Goal: Task Accomplishment & Management: Manage account settings

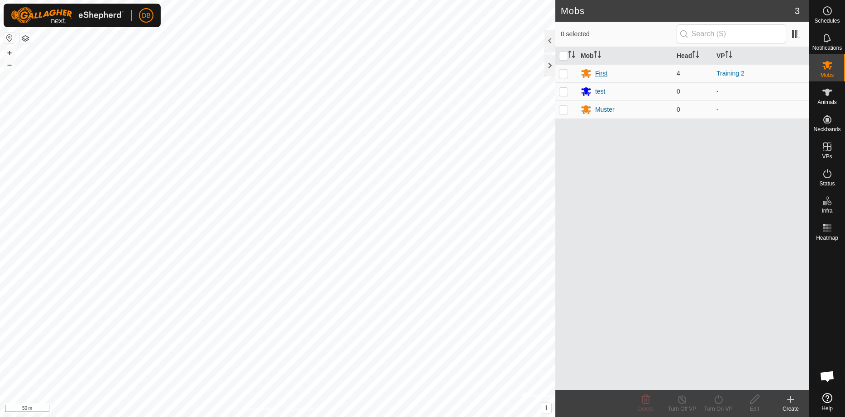
click at [594, 73] on div "First" at bounding box center [624, 73] width 89 height 11
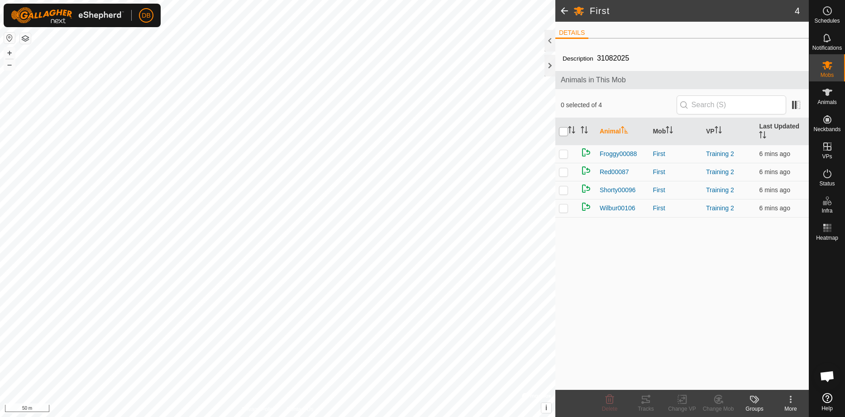
click at [563, 133] on input "checkbox" at bounding box center [563, 131] width 9 height 9
checkbox input "true"
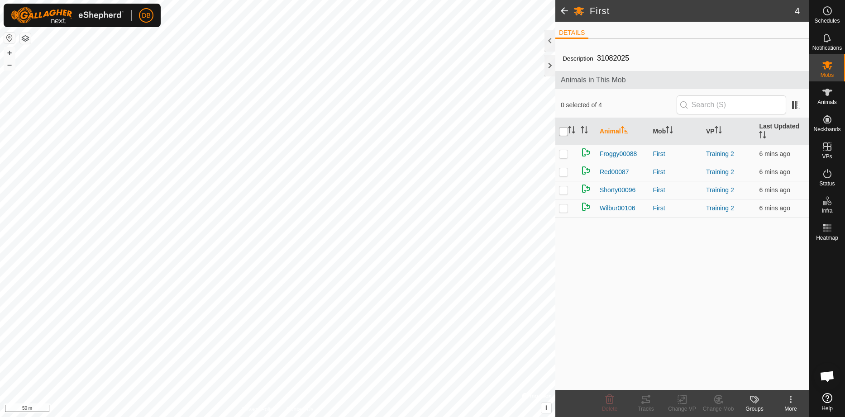
checkbox input "true"
click at [647, 402] on icon at bounding box center [645, 399] width 11 height 11
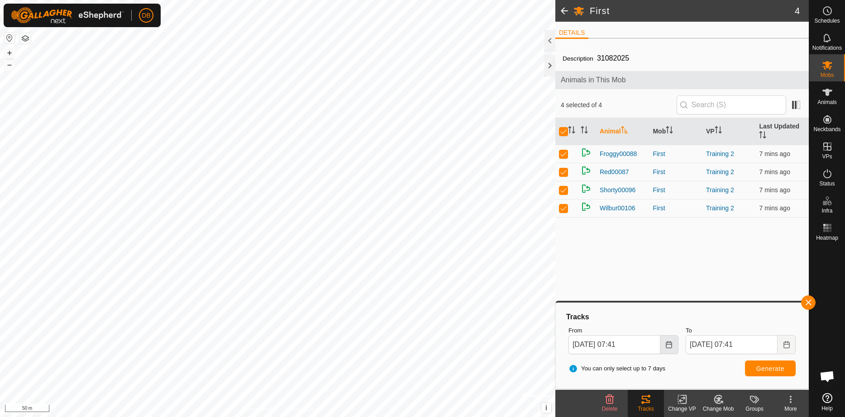
click at [670, 345] on icon "Choose Date" at bounding box center [668, 344] width 7 height 7
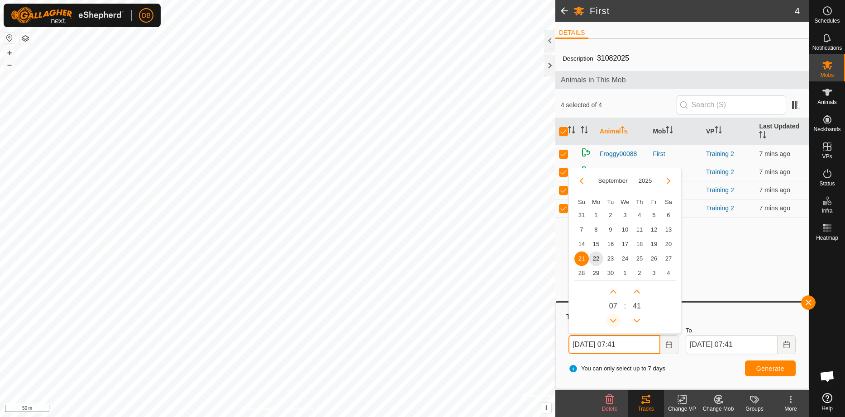
click at [613, 320] on button "Previous Hour" at bounding box center [613, 321] width 14 height 14
click at [597, 258] on span "22" at bounding box center [596, 259] width 14 height 14
type input "[DATE] 06:41"
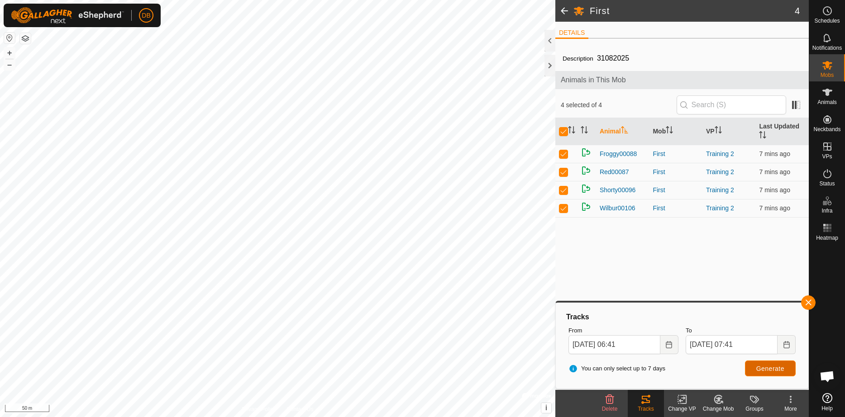
click at [763, 369] on span "Generate" at bounding box center [770, 368] width 28 height 7
click at [788, 399] on icon at bounding box center [790, 399] width 11 height 11
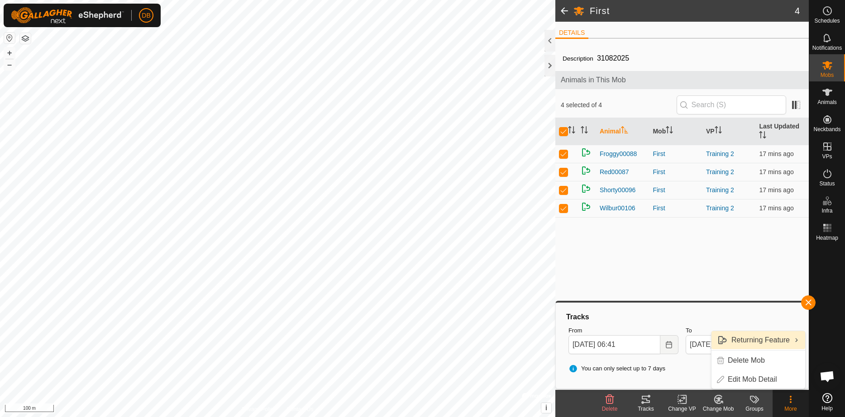
click at [771, 342] on link "Returning Feature" at bounding box center [758, 340] width 94 height 18
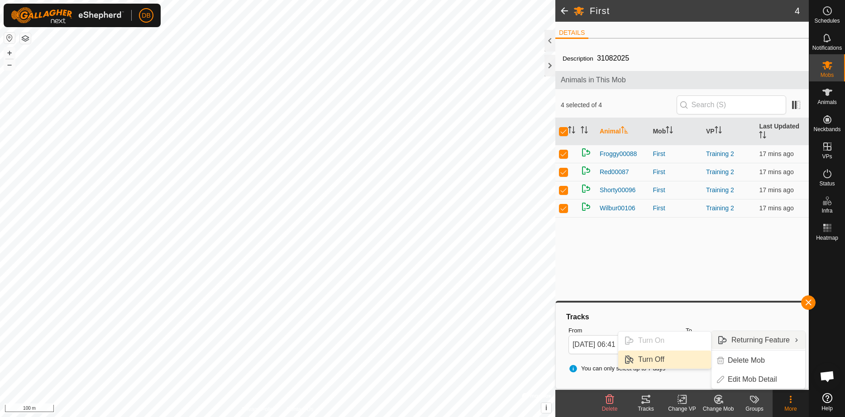
click at [662, 357] on link "Turn Off" at bounding box center [664, 360] width 93 height 18
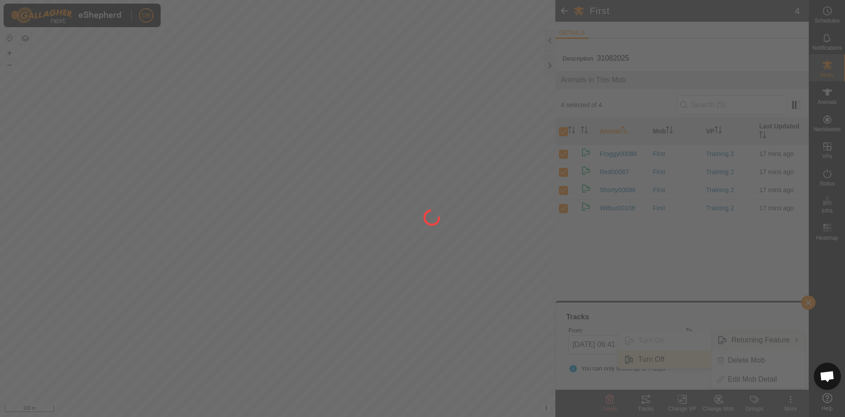
checkbox input "false"
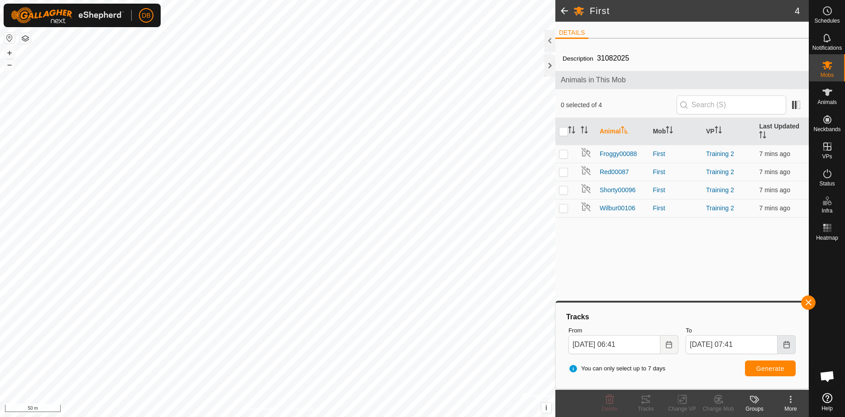
click at [779, 342] on button "Choose Date" at bounding box center [786, 344] width 18 height 19
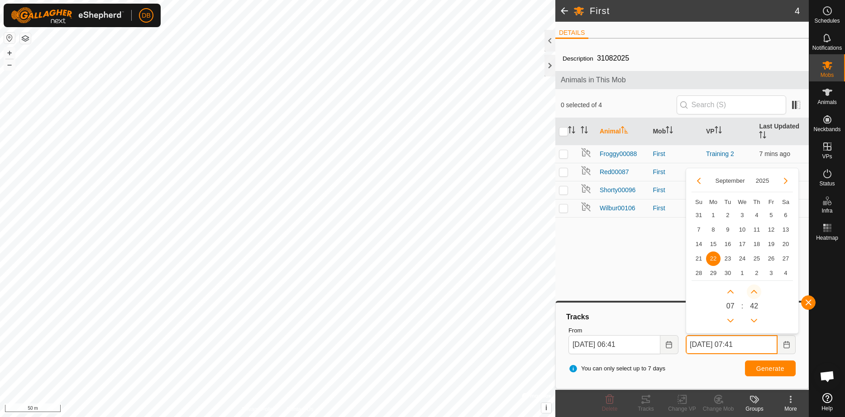
click at [755, 290] on button "Next Minute" at bounding box center [753, 292] width 14 height 14
click at [755, 290] on span "Next Minute" at bounding box center [755, 290] width 0 height 0
click at [755, 290] on button "Next Minute" at bounding box center [753, 292] width 14 height 14
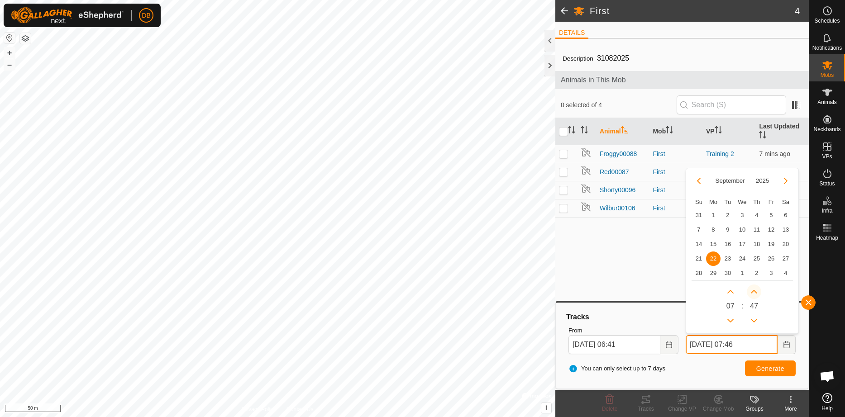
click at [755, 290] on button "Next Minute" at bounding box center [753, 292] width 14 height 14
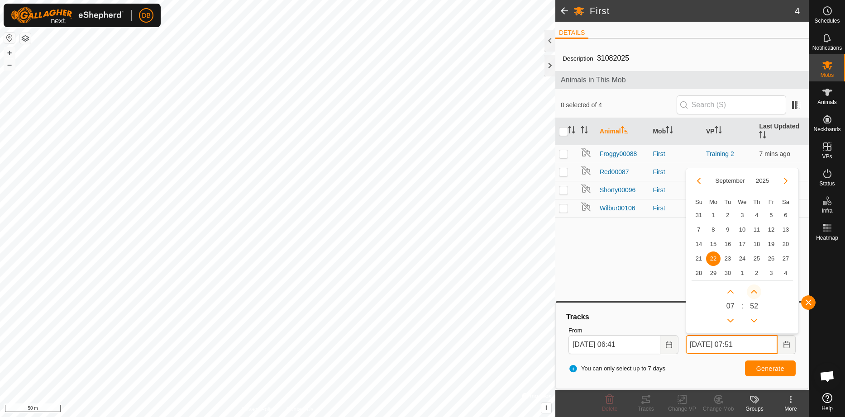
click at [755, 290] on button "Next Minute" at bounding box center [753, 292] width 14 height 14
type input "22 Sep, 2025 07:55"
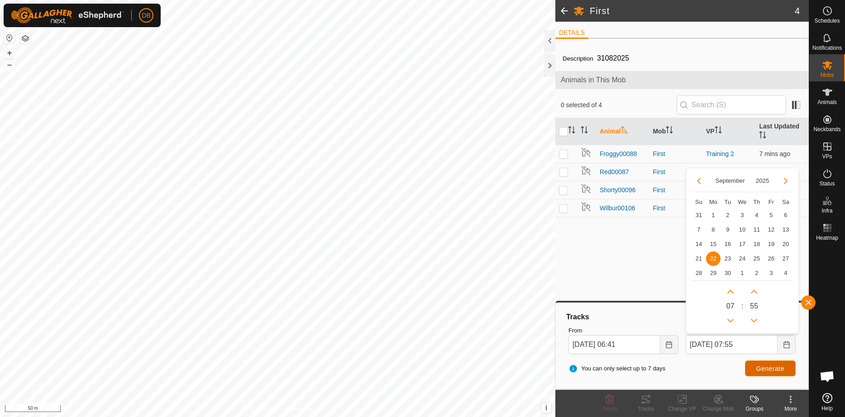
click at [771, 366] on span "Generate" at bounding box center [770, 368] width 28 height 7
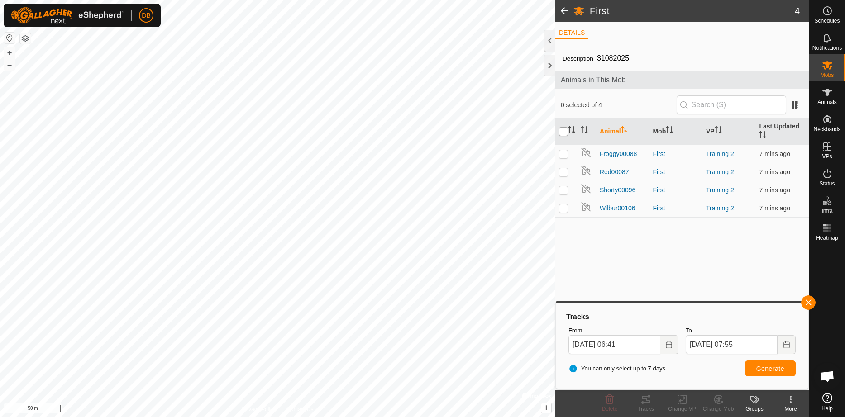
click at [562, 128] on input "checkbox" at bounding box center [563, 131] width 9 height 9
checkbox input "true"
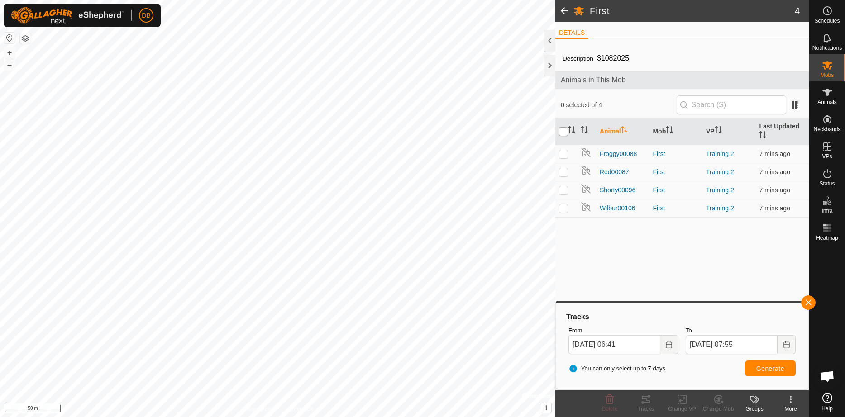
checkbox input "true"
click at [783, 365] on span "Generate" at bounding box center [770, 368] width 28 height 7
click at [563, 151] on p-checkbox at bounding box center [563, 153] width 9 height 7
checkbox input "false"
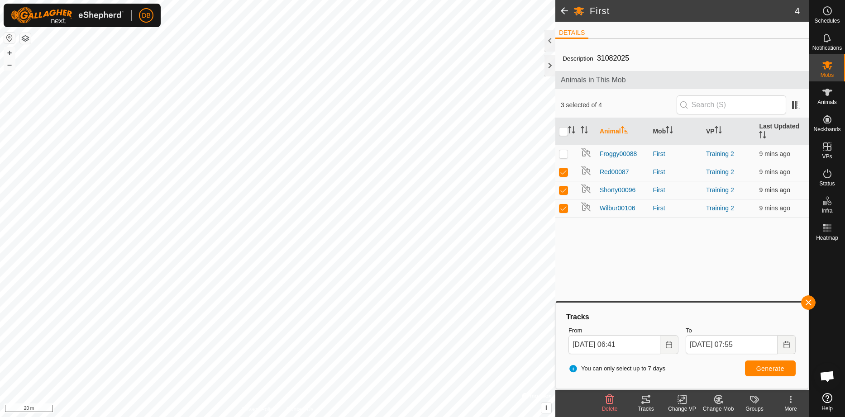
click at [565, 193] on p-checkbox at bounding box center [563, 189] width 9 height 7
checkbox input "false"
click at [565, 209] on p-checkbox at bounding box center [563, 207] width 9 height 7
checkbox input "false"
click at [757, 366] on span "Generate" at bounding box center [770, 368] width 28 height 7
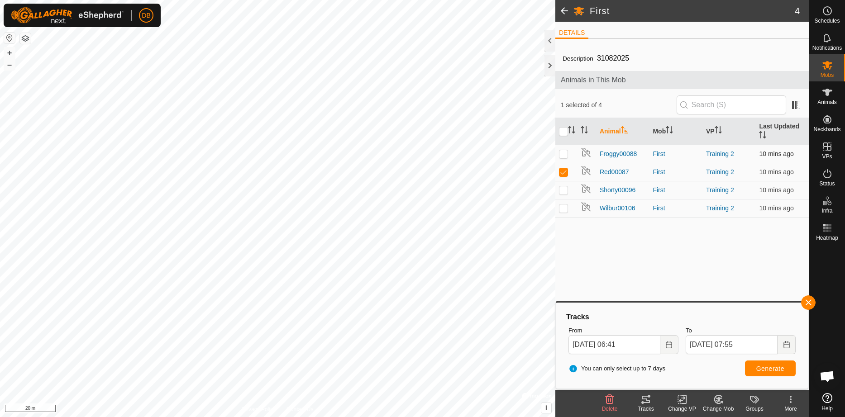
click at [563, 157] on p-checkbox at bounding box center [563, 153] width 9 height 7
checkbox input "true"
click at [560, 187] on p-checkbox at bounding box center [563, 189] width 9 height 7
checkbox input "true"
click at [561, 206] on p-checkbox at bounding box center [563, 207] width 9 height 7
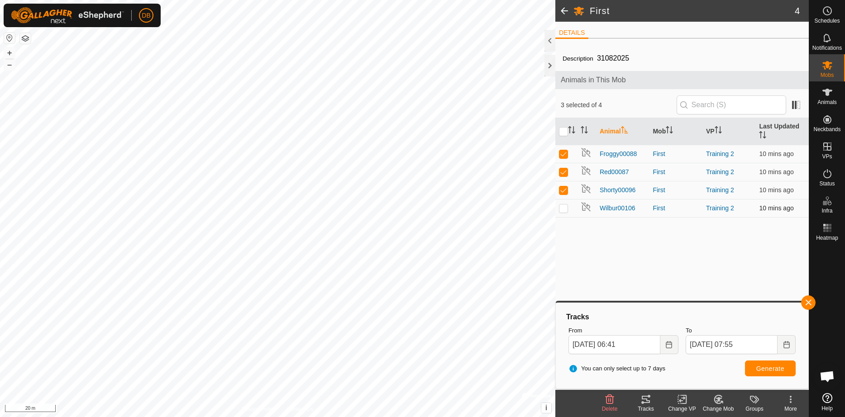
checkbox input "true"
click at [762, 361] on button "Generate" at bounding box center [770, 369] width 51 height 16
click at [782, 342] on button "Choose Date" at bounding box center [786, 344] width 18 height 19
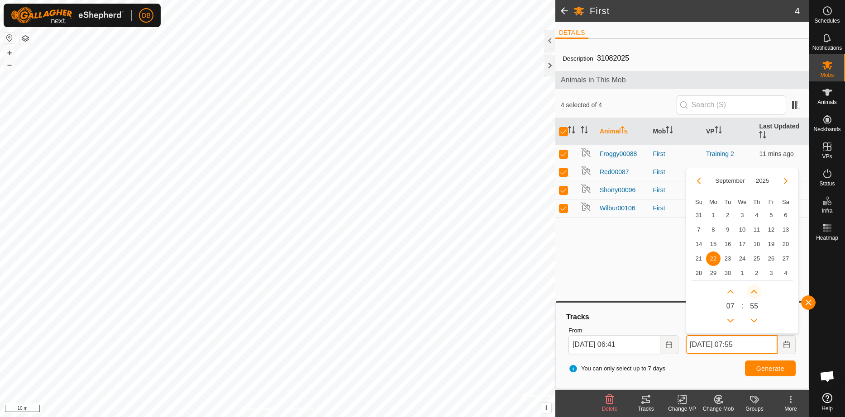
click at [751, 292] on button "Next Minute" at bounding box center [753, 292] width 14 height 14
click at [751, 293] on span "Next Minute" at bounding box center [751, 293] width 0 height 0
click at [751, 292] on button "Next Minute" at bounding box center [753, 292] width 14 height 14
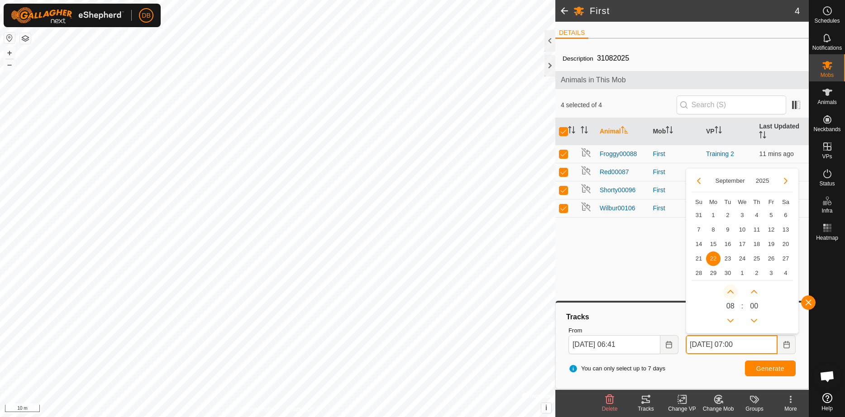
click at [731, 293] on button "Next Hour" at bounding box center [730, 292] width 14 height 14
type input "22 Sep, 2025 08:00"
click at [767, 371] on span "Generate" at bounding box center [770, 368] width 28 height 7
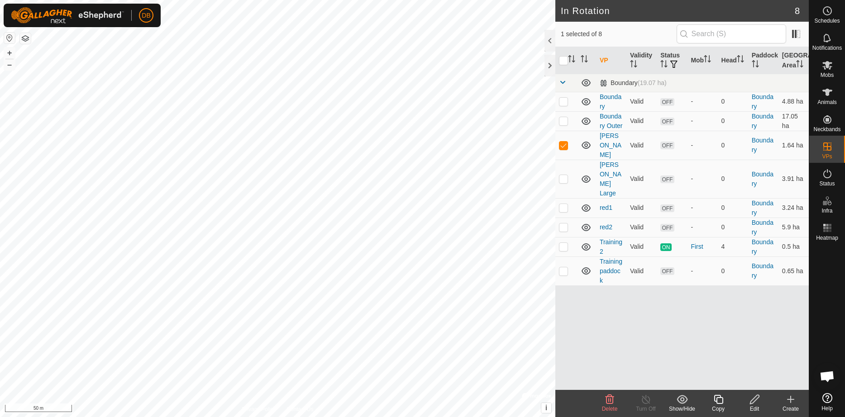
checkbox input "false"
checkbox input "true"
checkbox input "false"
click at [610, 404] on icon at bounding box center [609, 399] width 11 height 11
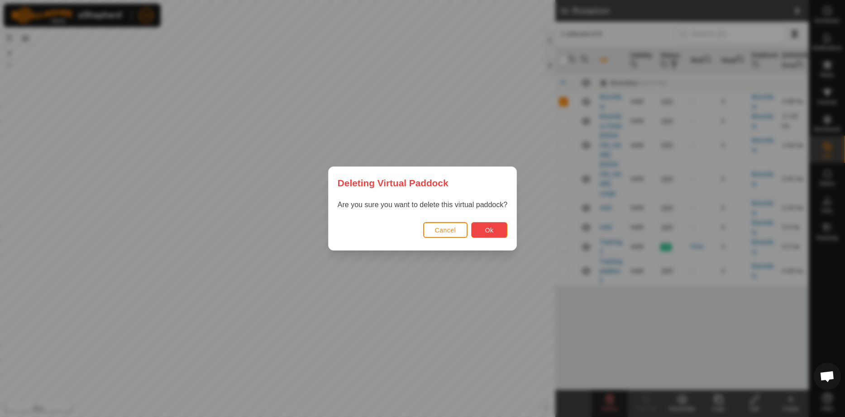
click at [493, 228] on span "Ok" at bounding box center [489, 230] width 9 height 7
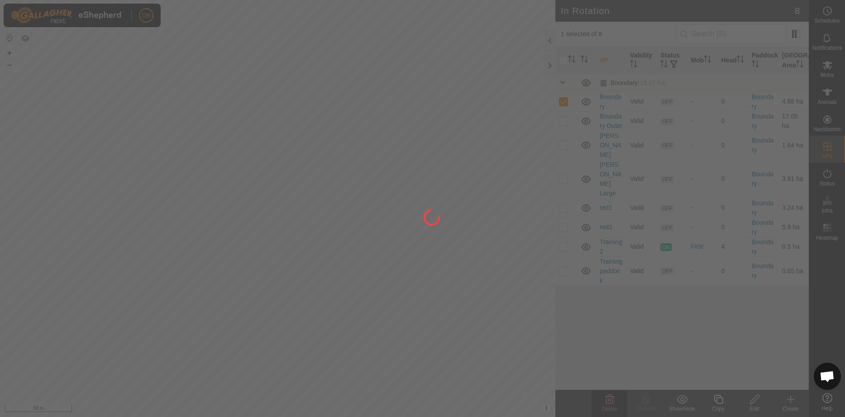
checkbox input "false"
checkbox input "true"
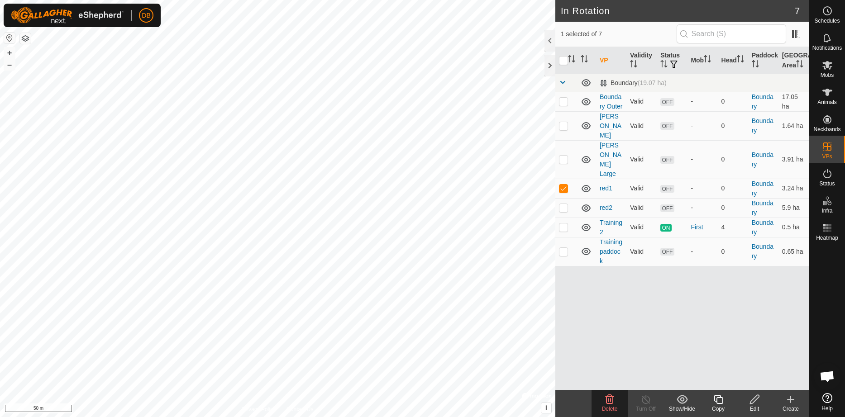
click at [616, 406] on span "Delete" at bounding box center [610, 409] width 16 height 6
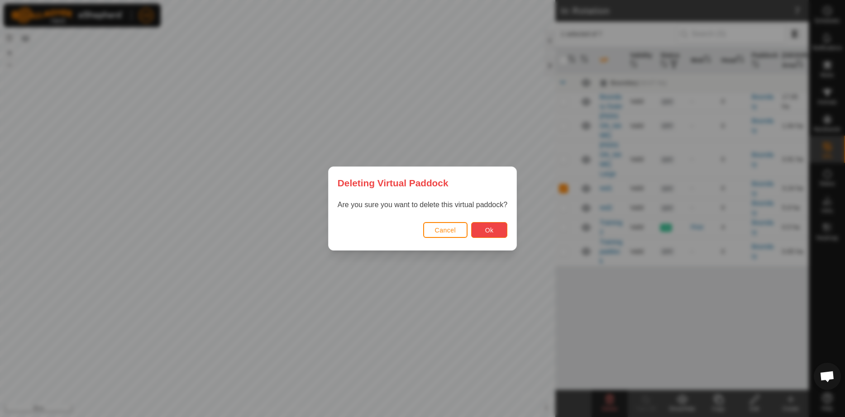
click at [494, 228] on span "Ok" at bounding box center [489, 230] width 9 height 7
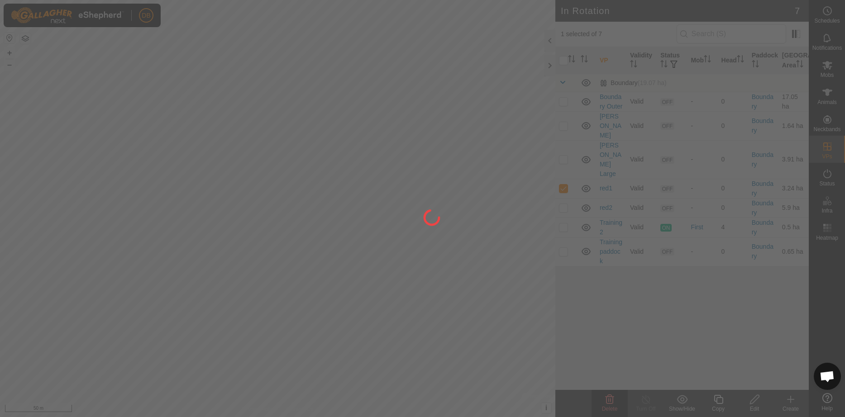
checkbox input "false"
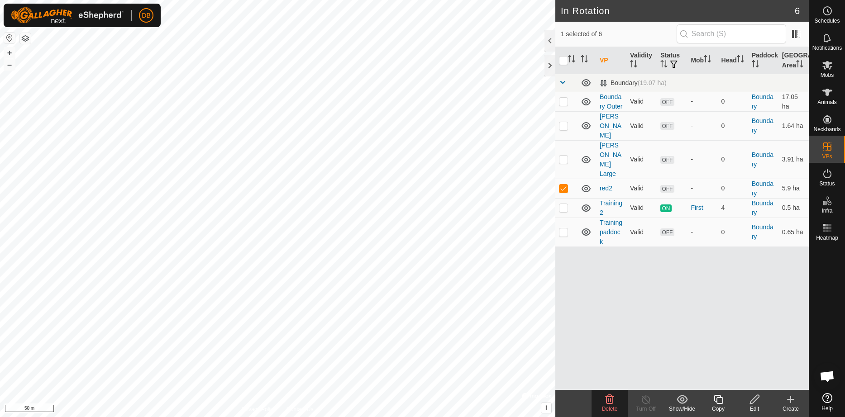
click at [603, 400] on delete-svg-icon at bounding box center [609, 399] width 36 height 11
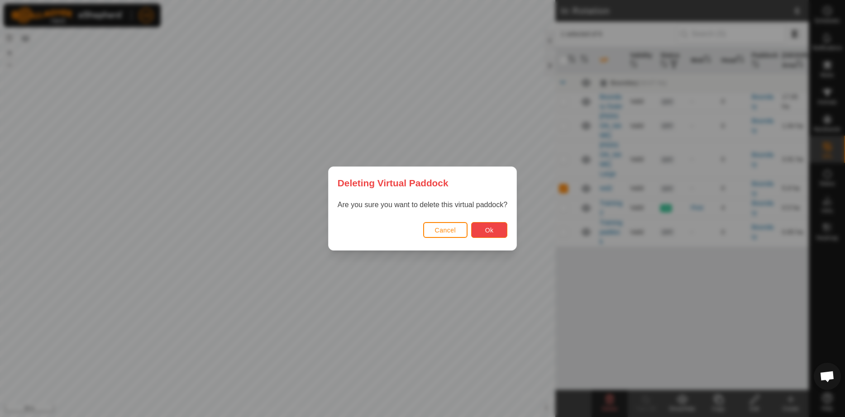
click at [501, 230] on button "Ok" at bounding box center [489, 230] width 36 height 16
checkbox input "false"
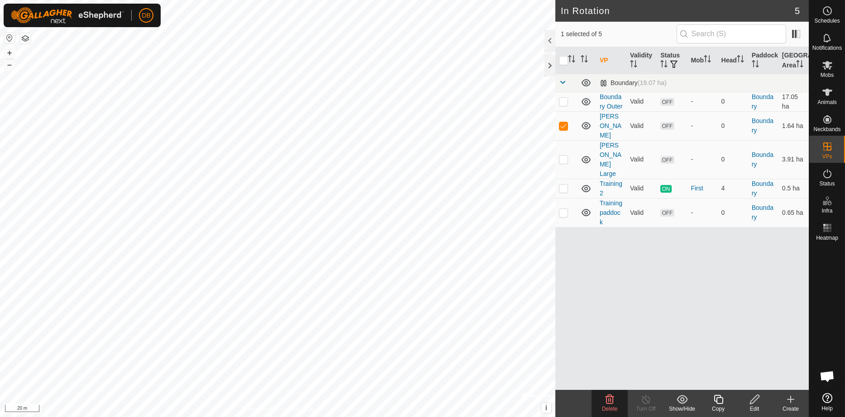
checkbox input "false"
checkbox input "true"
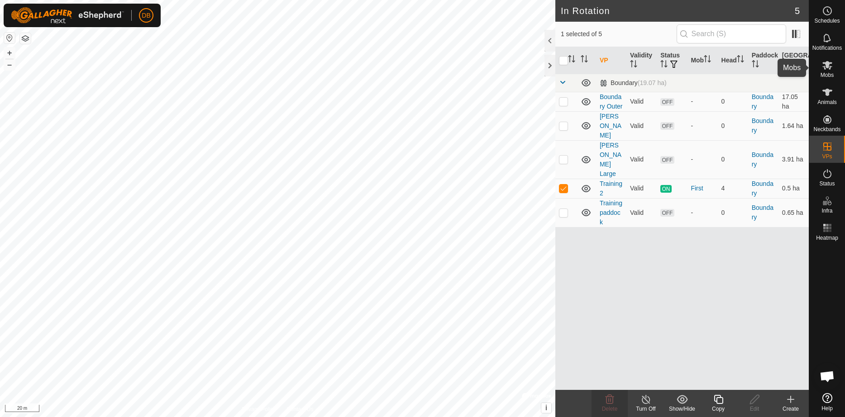
click at [828, 66] on icon at bounding box center [827, 65] width 10 height 9
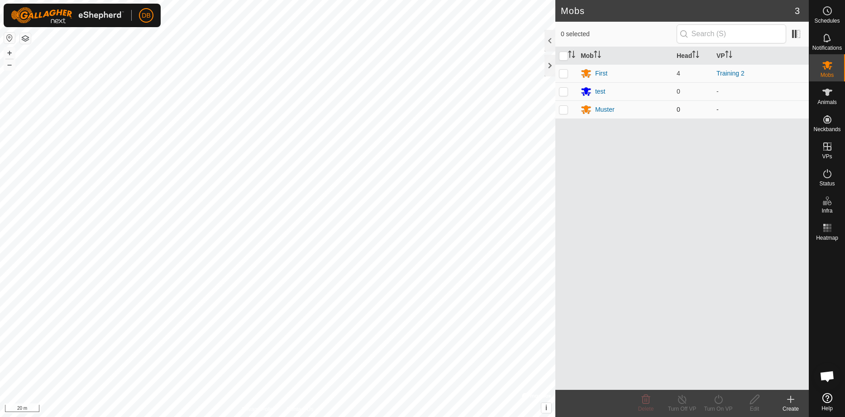
click at [563, 111] on p-checkbox at bounding box center [563, 109] width 9 height 7
click at [643, 399] on icon at bounding box center [645, 399] width 9 height 9
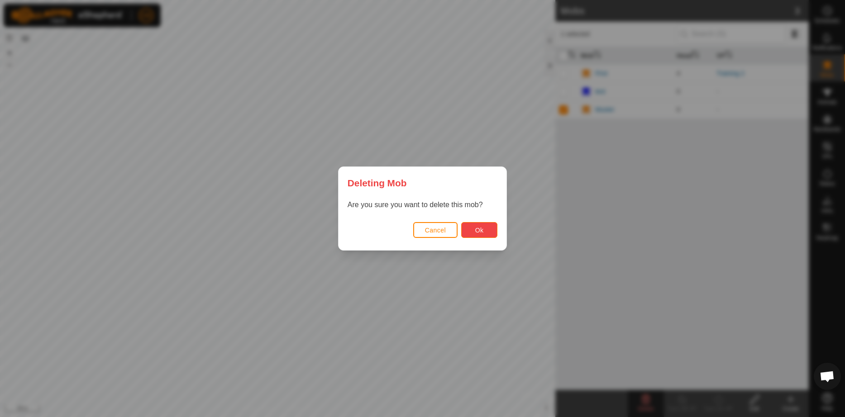
click at [480, 229] on span "Ok" at bounding box center [479, 230] width 9 height 7
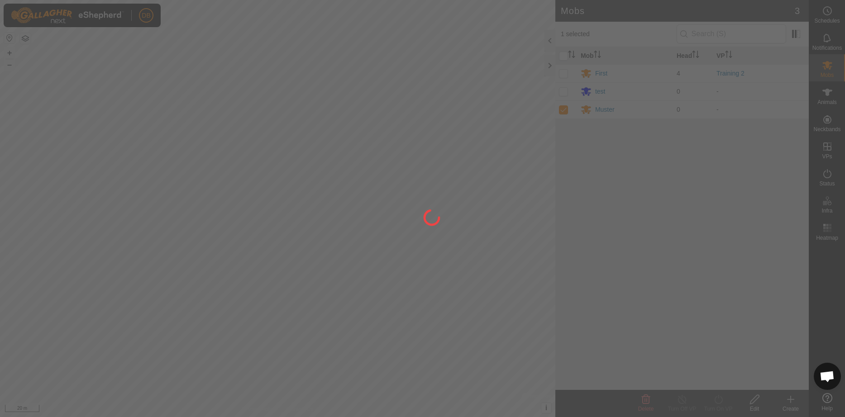
checkbox input "false"
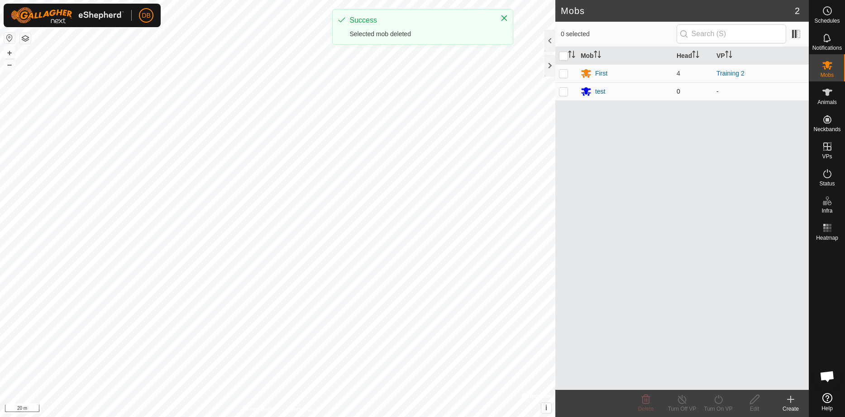
click at [565, 93] on p-checkbox at bounding box center [563, 91] width 9 height 7
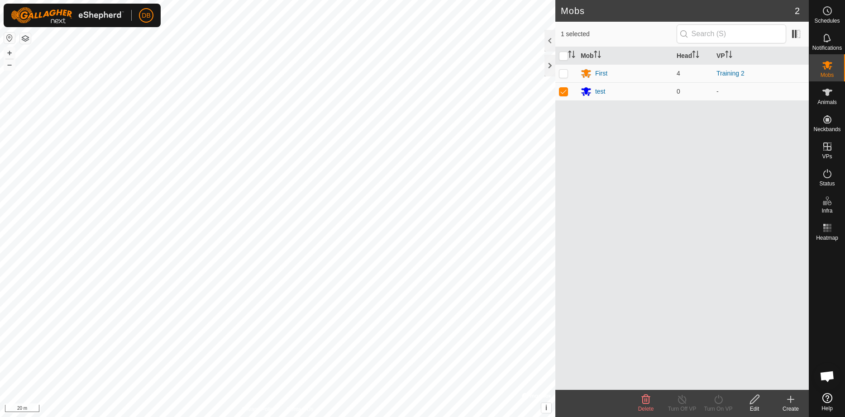
click at [640, 399] on icon at bounding box center [645, 399] width 11 height 11
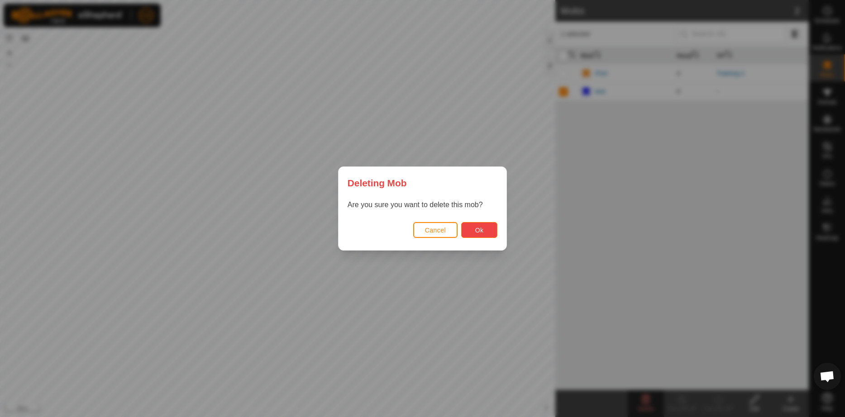
click at [477, 228] on span "Ok" at bounding box center [479, 230] width 9 height 7
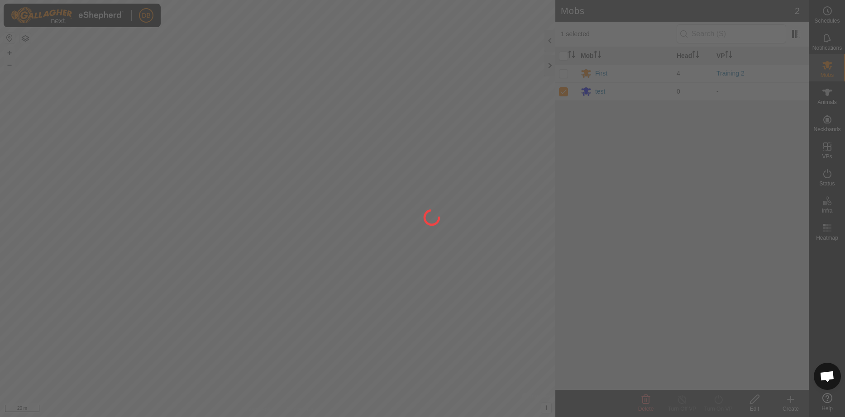
checkbox input "false"
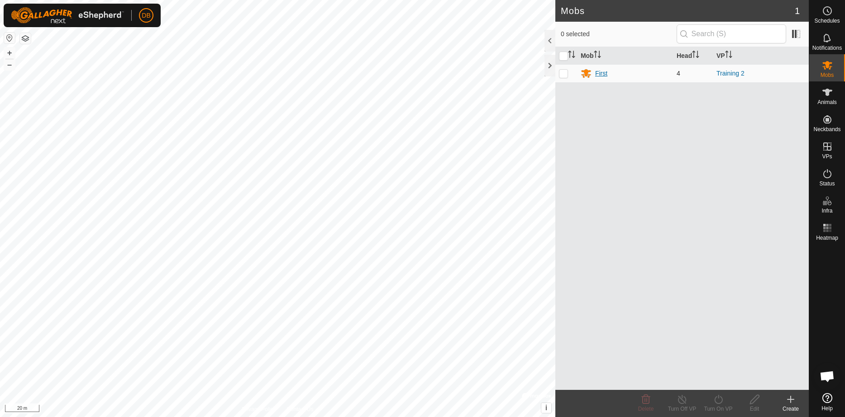
click at [599, 70] on div "First" at bounding box center [601, 74] width 12 height 10
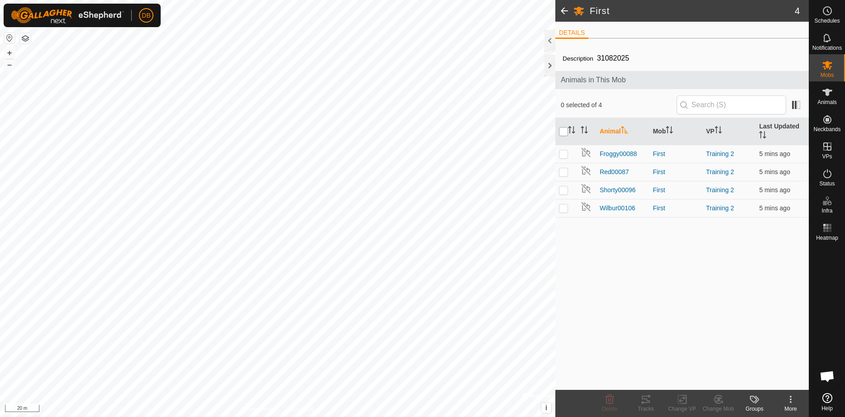
click at [564, 130] on input "checkbox" at bounding box center [563, 131] width 9 height 9
checkbox input "true"
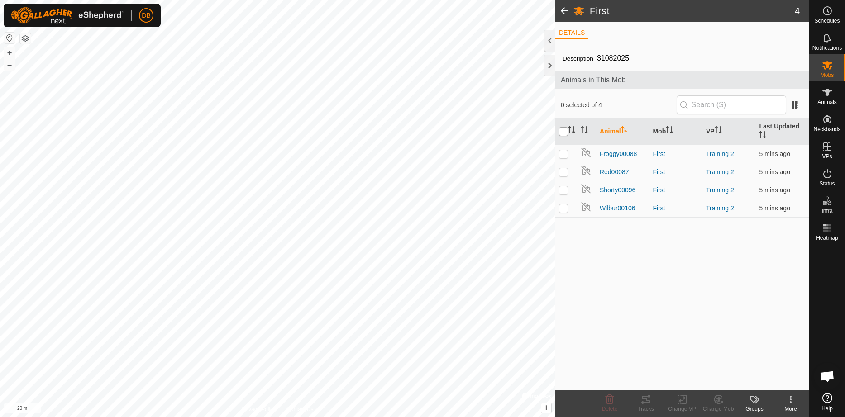
checkbox input "true"
click at [646, 398] on icon at bounding box center [645, 399] width 11 height 11
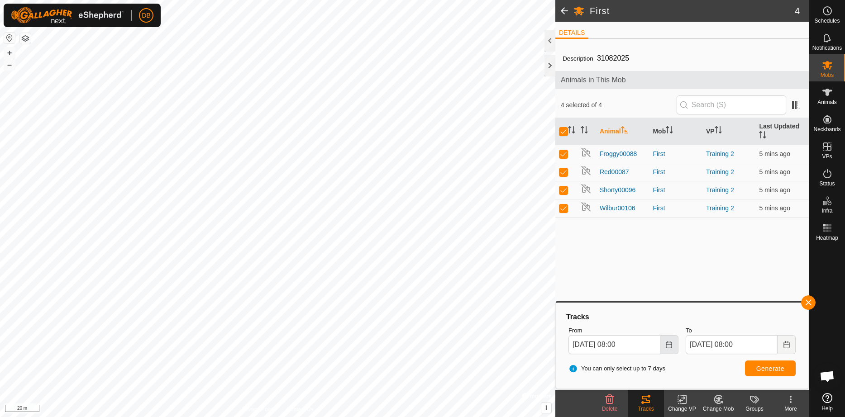
click at [666, 347] on icon "Choose Date" at bounding box center [669, 344] width 6 height 7
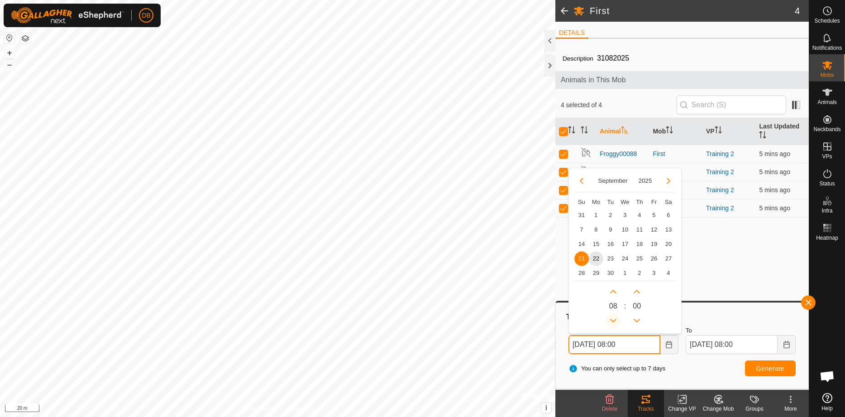
click at [615, 316] on button "Previous Hour" at bounding box center [613, 321] width 14 height 14
click at [594, 252] on span "22" at bounding box center [596, 259] width 14 height 14
type input "22 Sep, 2025 07:00"
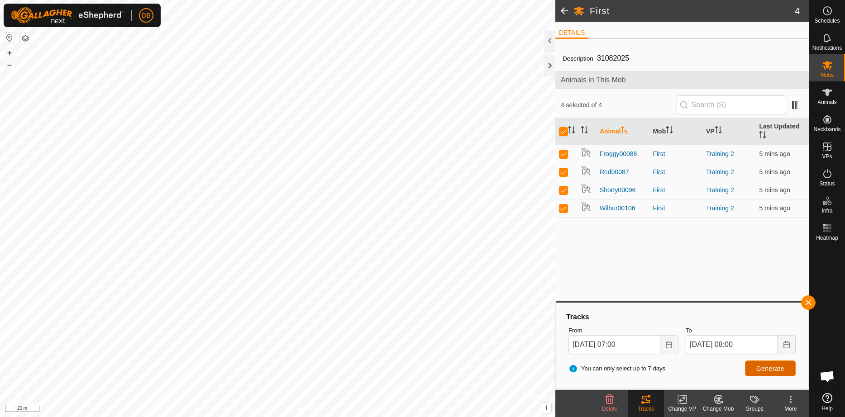
click at [758, 369] on span "Generate" at bounding box center [770, 368] width 28 height 7
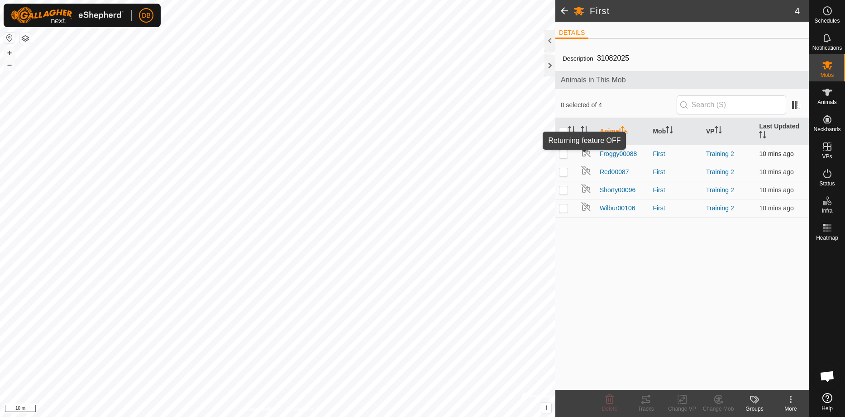
click at [585, 154] on img at bounding box center [585, 152] width 11 height 11
click at [562, 172] on p-checkbox at bounding box center [563, 171] width 9 height 7
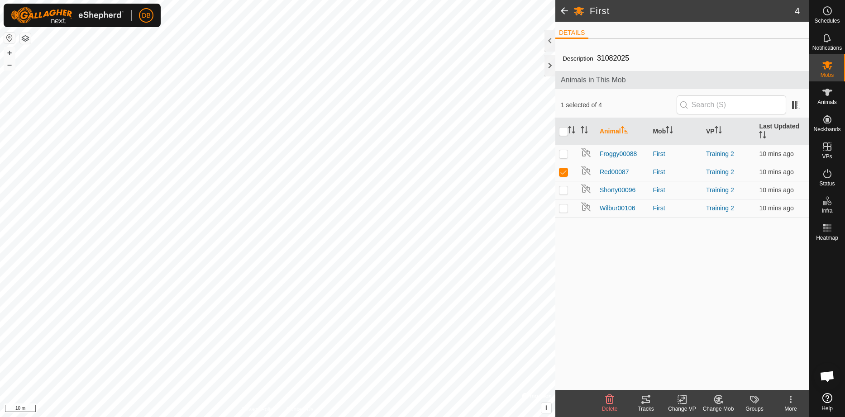
click at [793, 401] on icon at bounding box center [790, 399] width 11 height 11
click at [769, 339] on link "Returning Feature" at bounding box center [758, 340] width 94 height 18
click at [646, 260] on div "Description 31082025 Animals in This Mob 1 selected of 4 Animal Mob VP Last Upd…" at bounding box center [681, 218] width 253 height 344
click at [561, 174] on p-checkbox at bounding box center [563, 171] width 9 height 7
checkbox input "false"
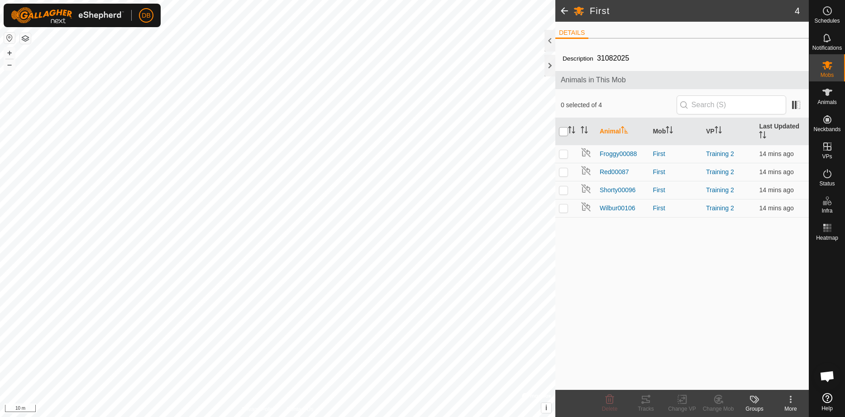
click at [562, 130] on input "checkbox" at bounding box center [563, 131] width 9 height 9
checkbox input "true"
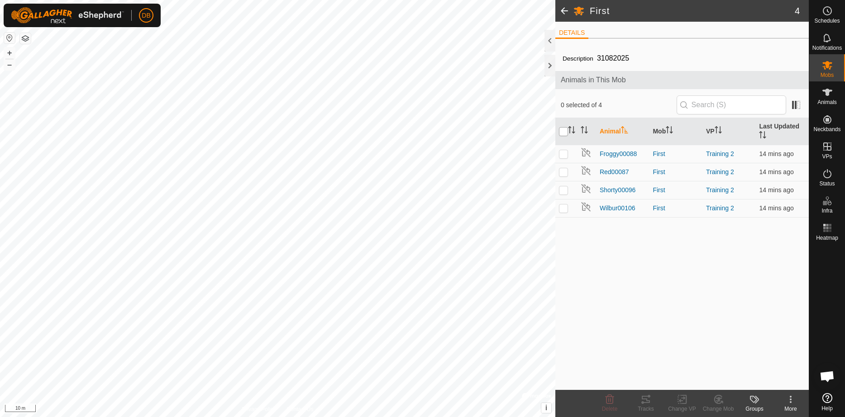
checkbox input "true"
click at [651, 402] on icon at bounding box center [645, 399] width 11 height 11
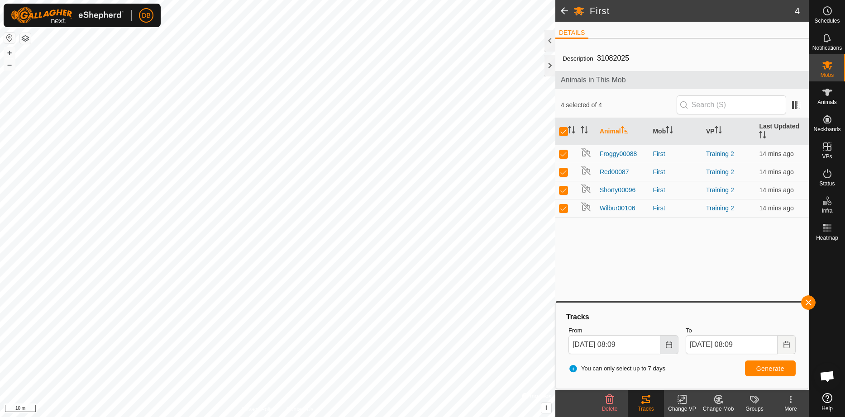
click at [667, 344] on icon "Choose Date" at bounding box center [669, 344] width 6 height 7
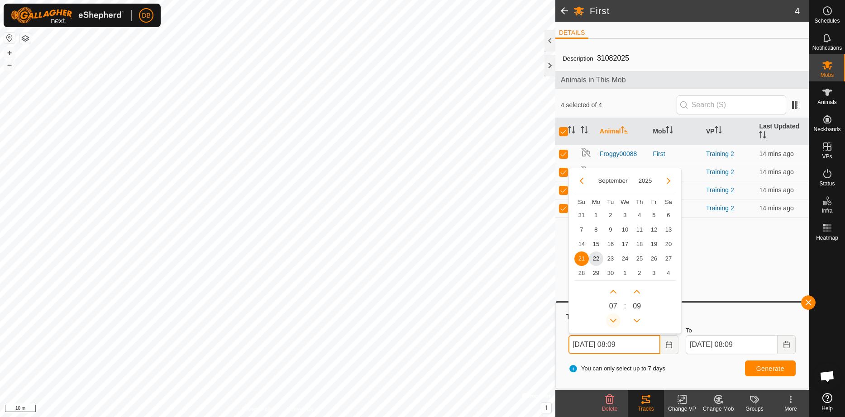
click at [611, 317] on button "Previous Hour" at bounding box center [613, 321] width 14 height 14
click at [592, 255] on span "22" at bounding box center [596, 259] width 14 height 14
type input "[DATE] 06:09"
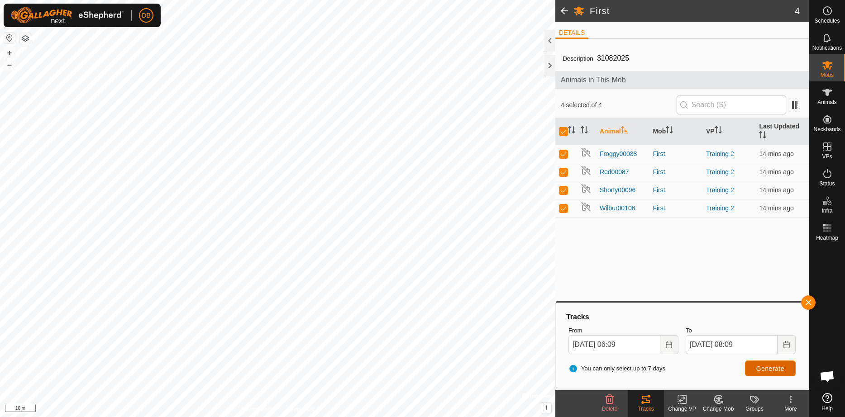
click at [770, 363] on button "Generate" at bounding box center [770, 369] width 51 height 16
